Goal: Obtain resource: Download file/media

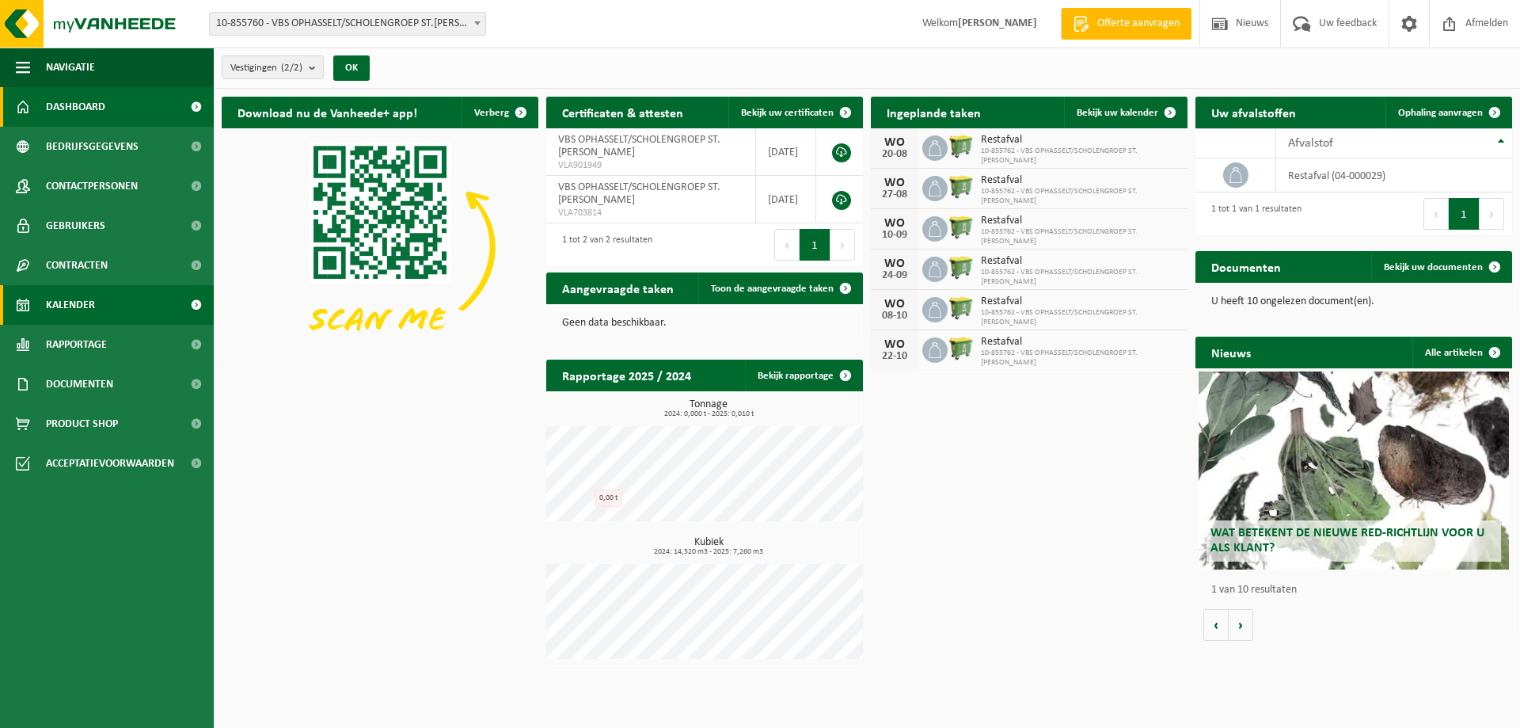
click at [93, 313] on span "Kalender" at bounding box center [70, 305] width 49 height 40
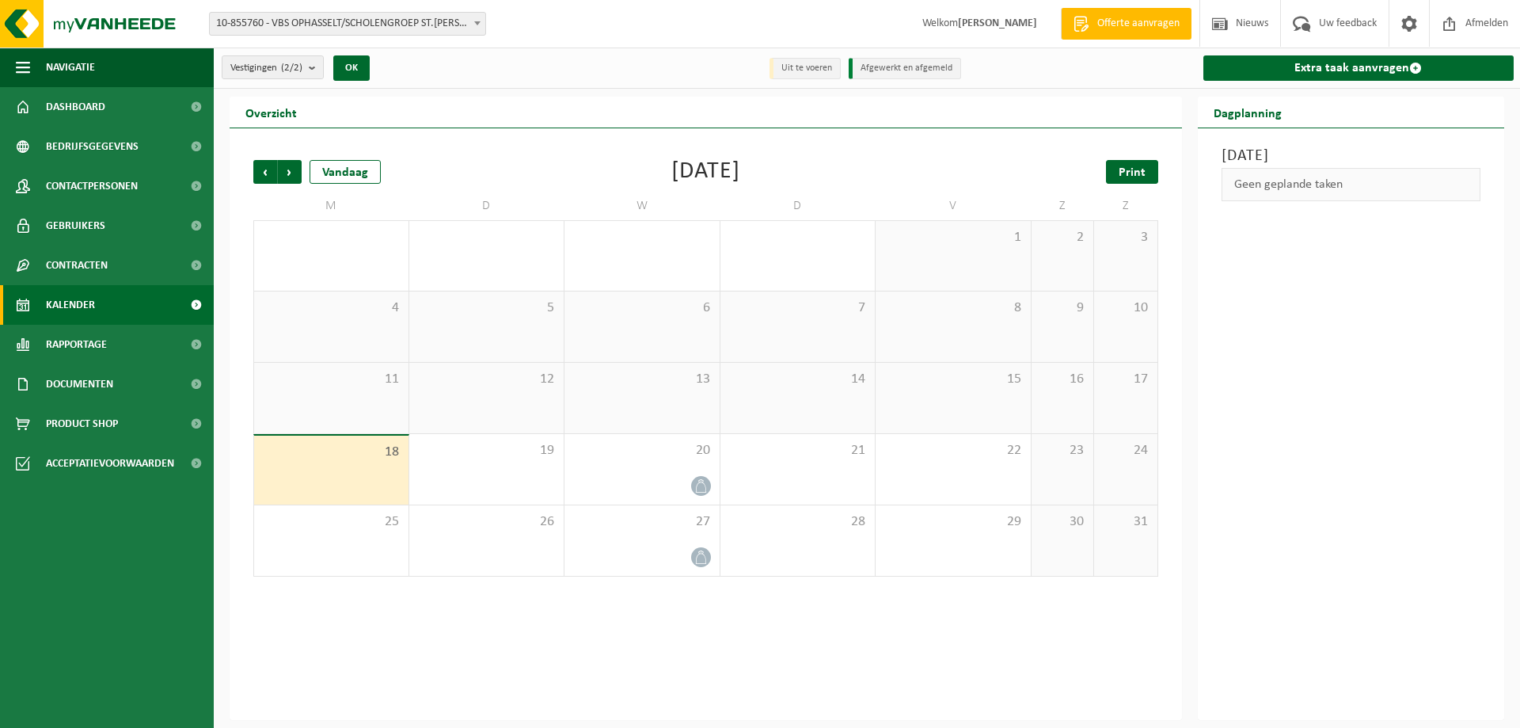
click at [1131, 166] on span "Print" at bounding box center [1132, 172] width 27 height 13
click at [284, 173] on span "Volgende" at bounding box center [290, 172] width 24 height 24
click at [1145, 177] on span "Print" at bounding box center [1132, 172] width 27 height 13
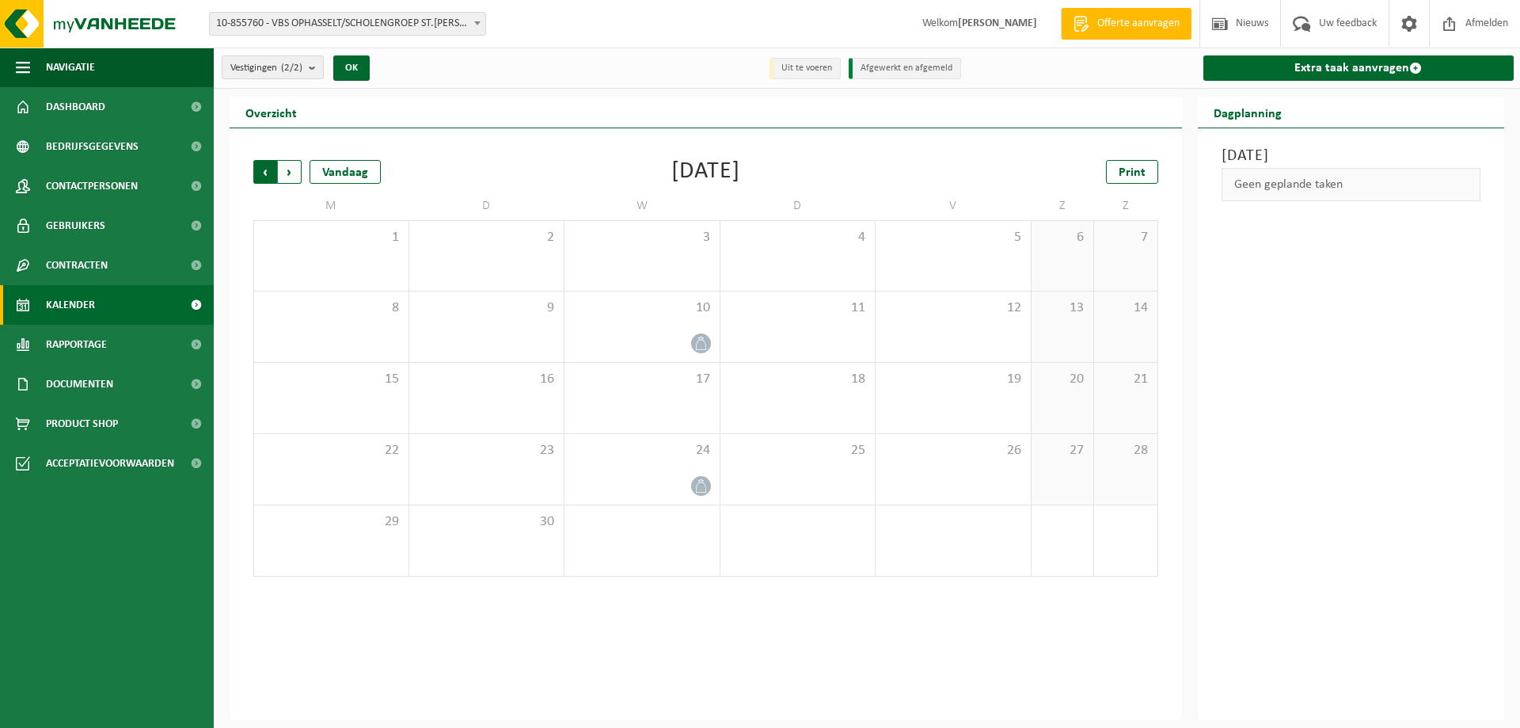
click at [295, 173] on span "Volgende" at bounding box center [290, 172] width 24 height 24
click at [1147, 172] on link "Print" at bounding box center [1132, 172] width 52 height 24
click at [295, 167] on span "Volgende" at bounding box center [290, 172] width 24 height 24
